Goal: Communication & Community: Connect with others

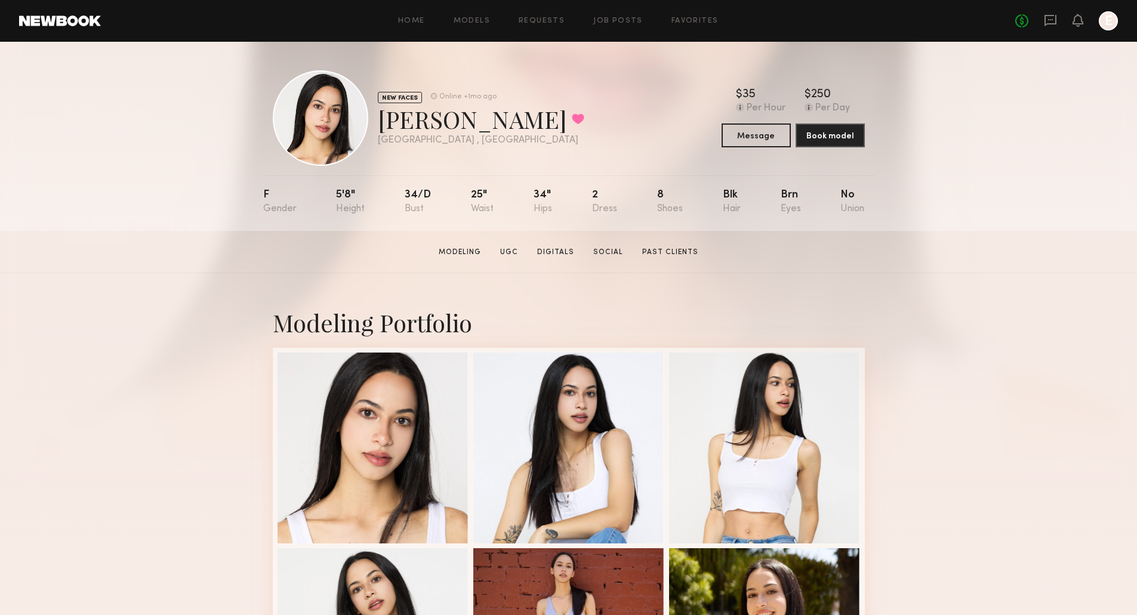
click at [690, 6] on header "Home Models Requests Job Posts Favorites Sign Out No fees up to $5,000 E" at bounding box center [568, 21] width 1137 height 42
click at [691, 20] on link "Favorites" at bounding box center [694, 21] width 47 height 8
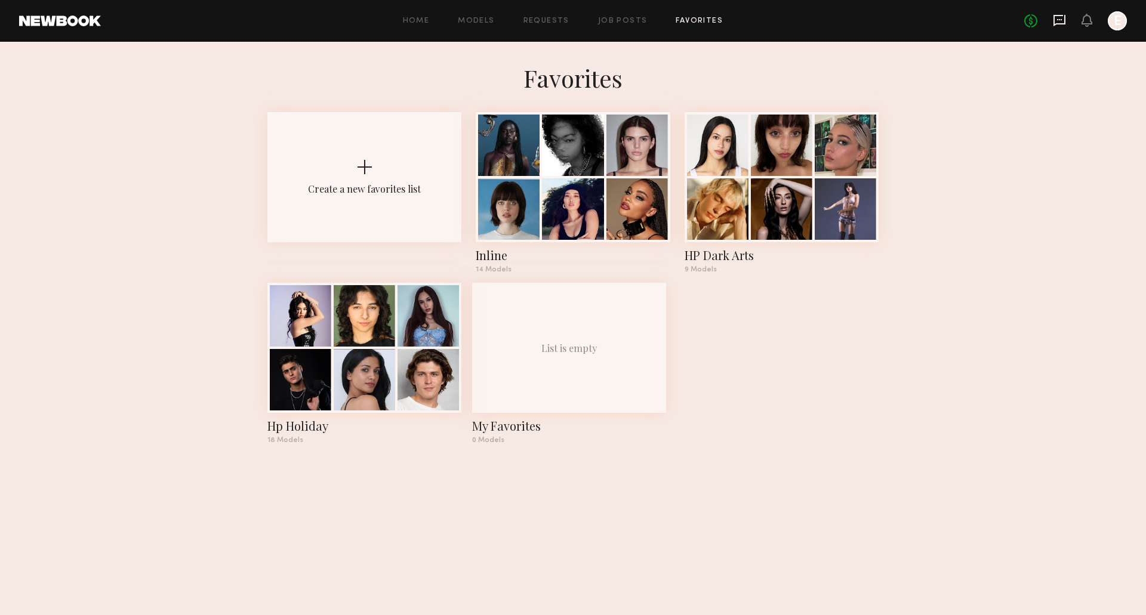
click at [1060, 15] on icon at bounding box center [1059, 20] width 12 height 11
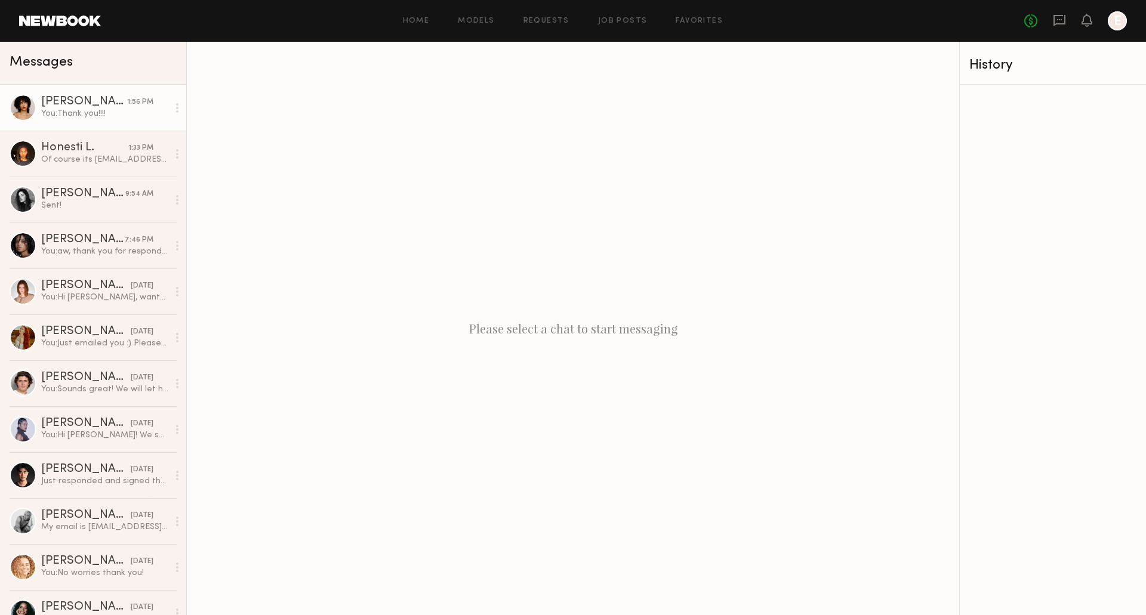
click at [95, 116] on div "You: Thank you!!!!" at bounding box center [104, 113] width 127 height 11
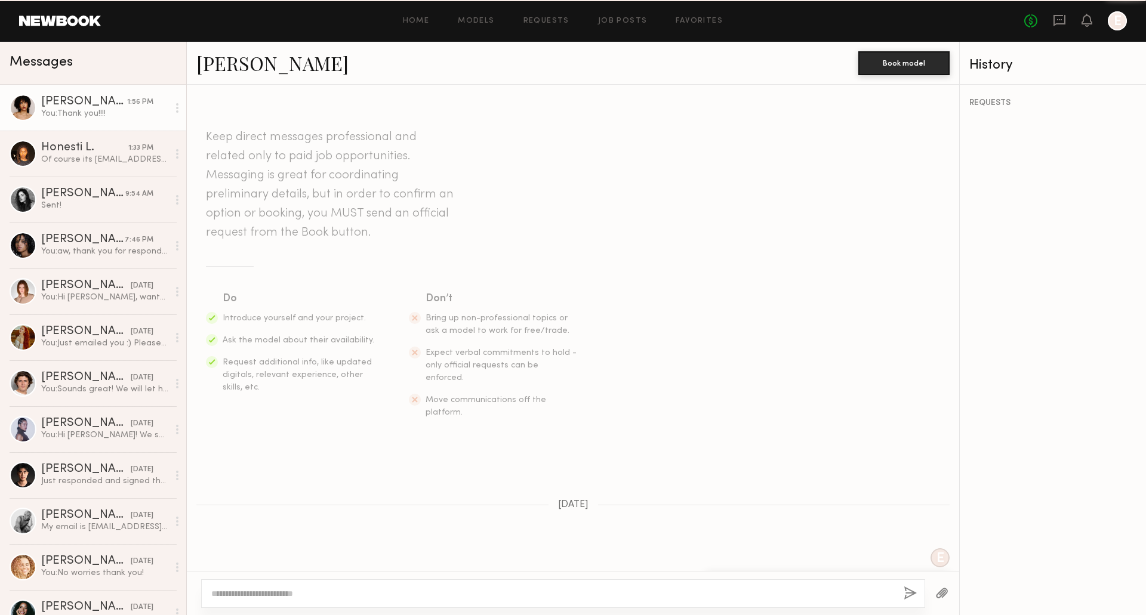
scroll to position [799, 0]
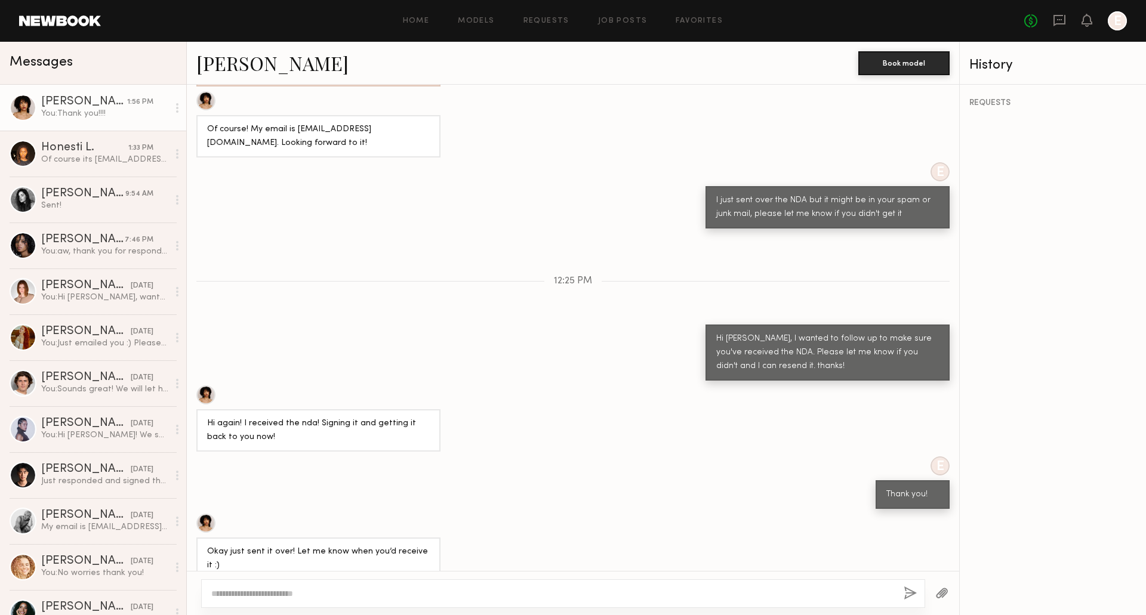
click at [254, 66] on link "Delaney H." at bounding box center [272, 63] width 152 height 26
